Goal: Task Accomplishment & Management: Use online tool/utility

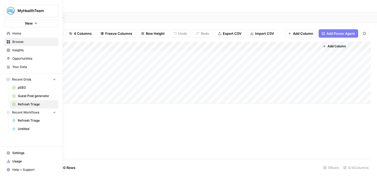
click at [5, 33] on link "Home" at bounding box center [31, 33] width 54 height 8
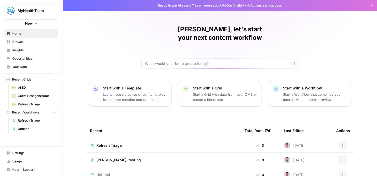
click at [21, 87] on span "pSEO" at bounding box center [37, 87] width 38 height 5
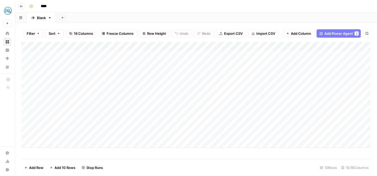
click at [198, 56] on div "Add Column" at bounding box center [195, 95] width 349 height 106
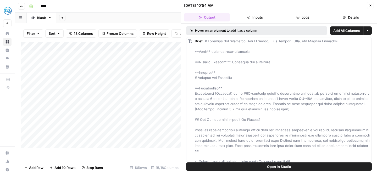
click at [370, 6] on icon "button" at bounding box center [369, 5] width 3 height 3
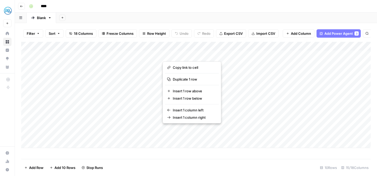
click at [236, 46] on div "Add Column" at bounding box center [195, 95] width 349 height 106
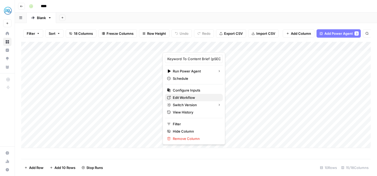
click at [188, 98] on span "Edit Workflow" at bounding box center [196, 97] width 46 height 5
